Goal: Find specific page/section: Find specific page/section

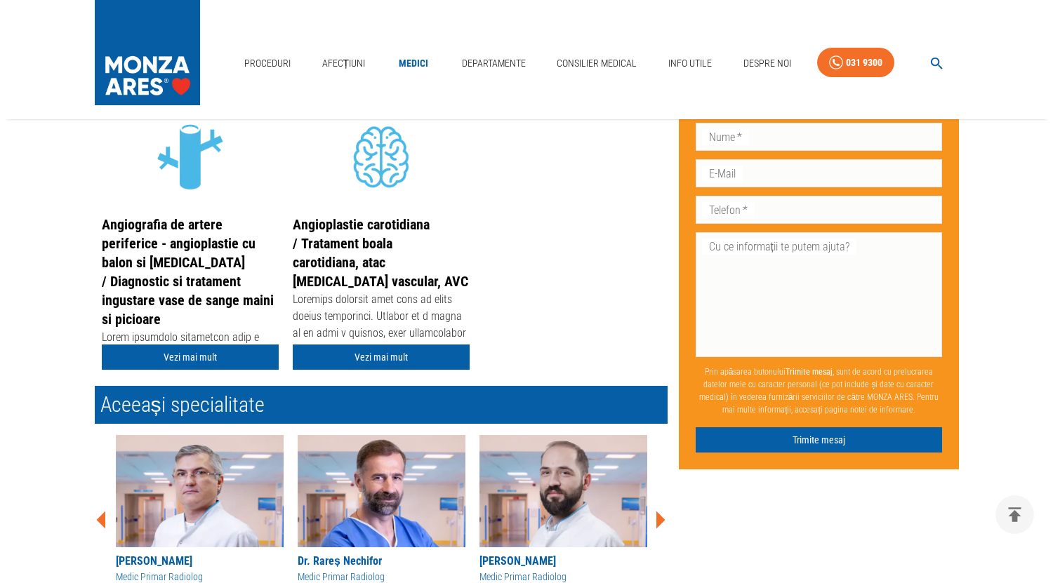
scroll to position [301, 0]
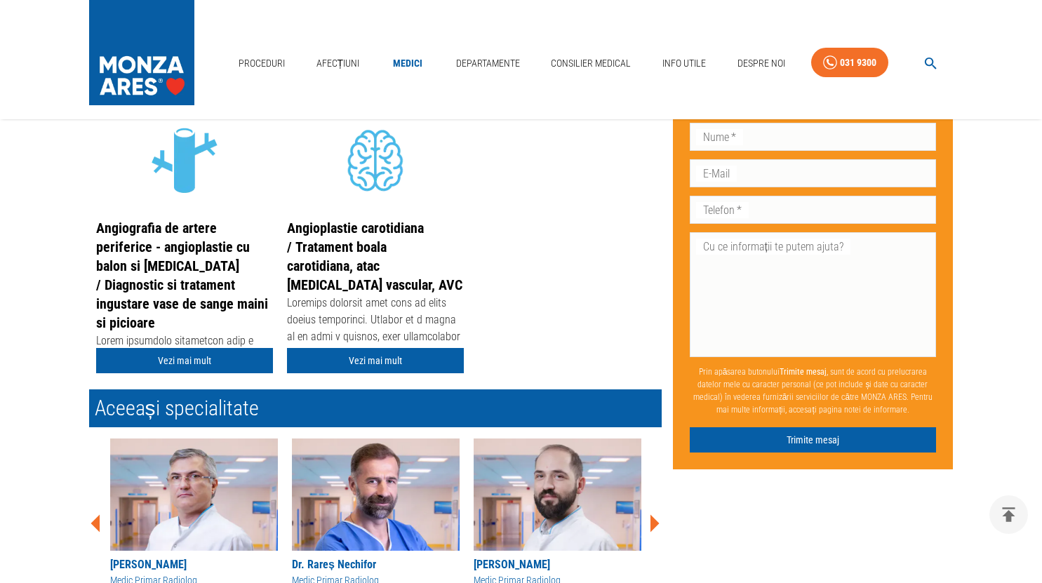
click at [936, 59] on icon "button" at bounding box center [931, 63] width 16 height 16
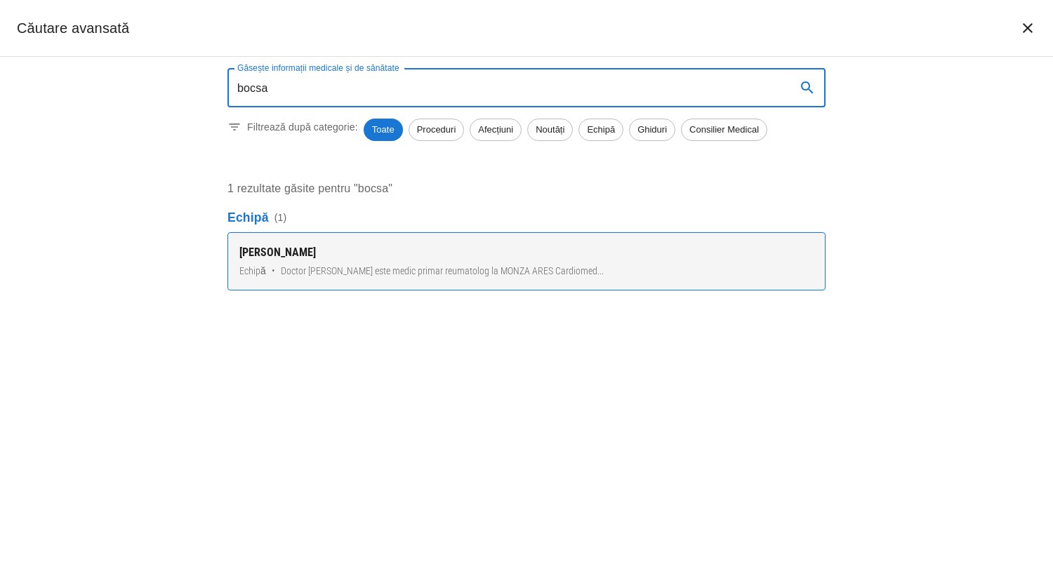
type input "bocsa"
click at [543, 276] on span "Doctor Corina Bocșa este medic primar reumatolog la MONZA ARES Cardiomed ..." at bounding box center [442, 271] width 323 height 15
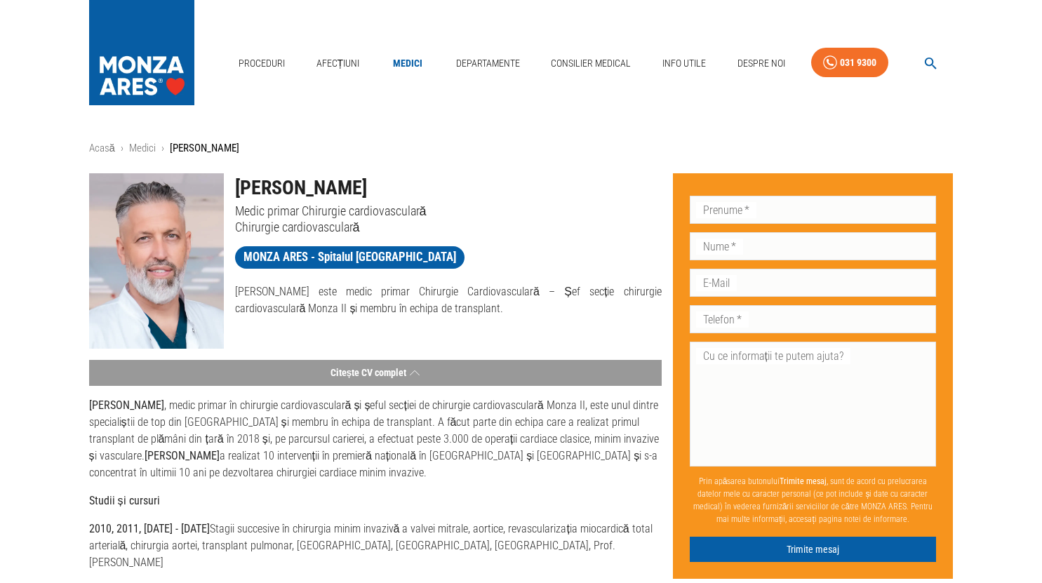
click at [927, 60] on icon "button" at bounding box center [931, 63] width 16 height 16
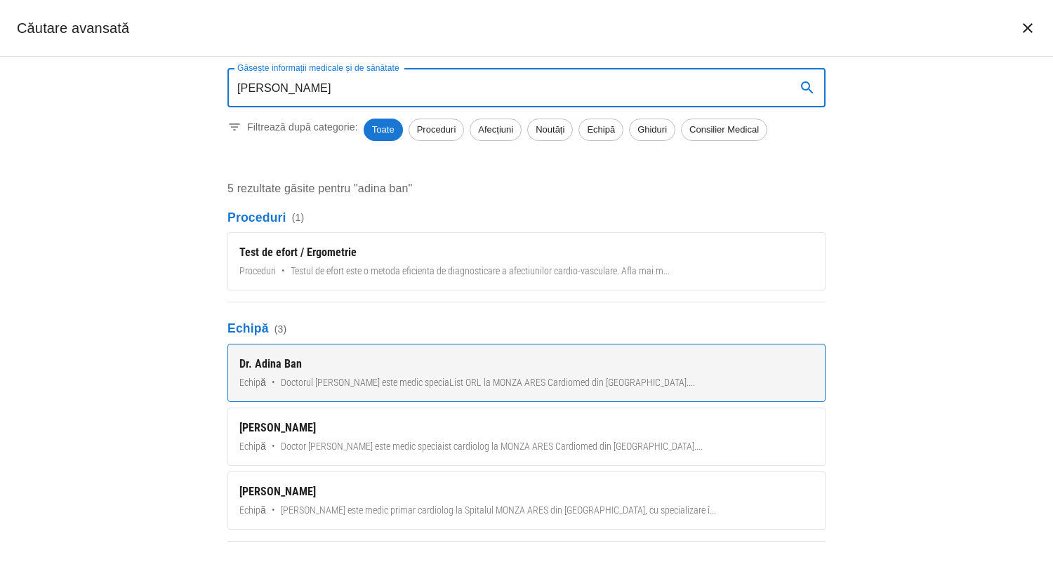
type input "[PERSON_NAME]"
click at [526, 381] on span "Doctorul [PERSON_NAME] este medic speciaList ORL la MONZA ARES Cardiomed din [G…" at bounding box center [488, 382] width 414 height 15
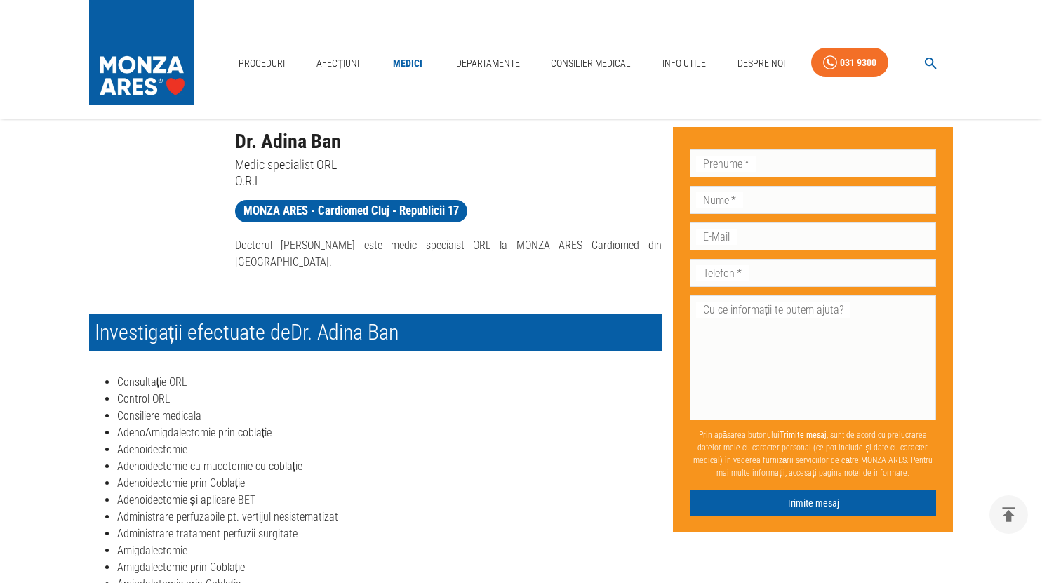
scroll to position [45, 0]
